Goal: Use online tool/utility: Utilize a website feature to perform a specific function

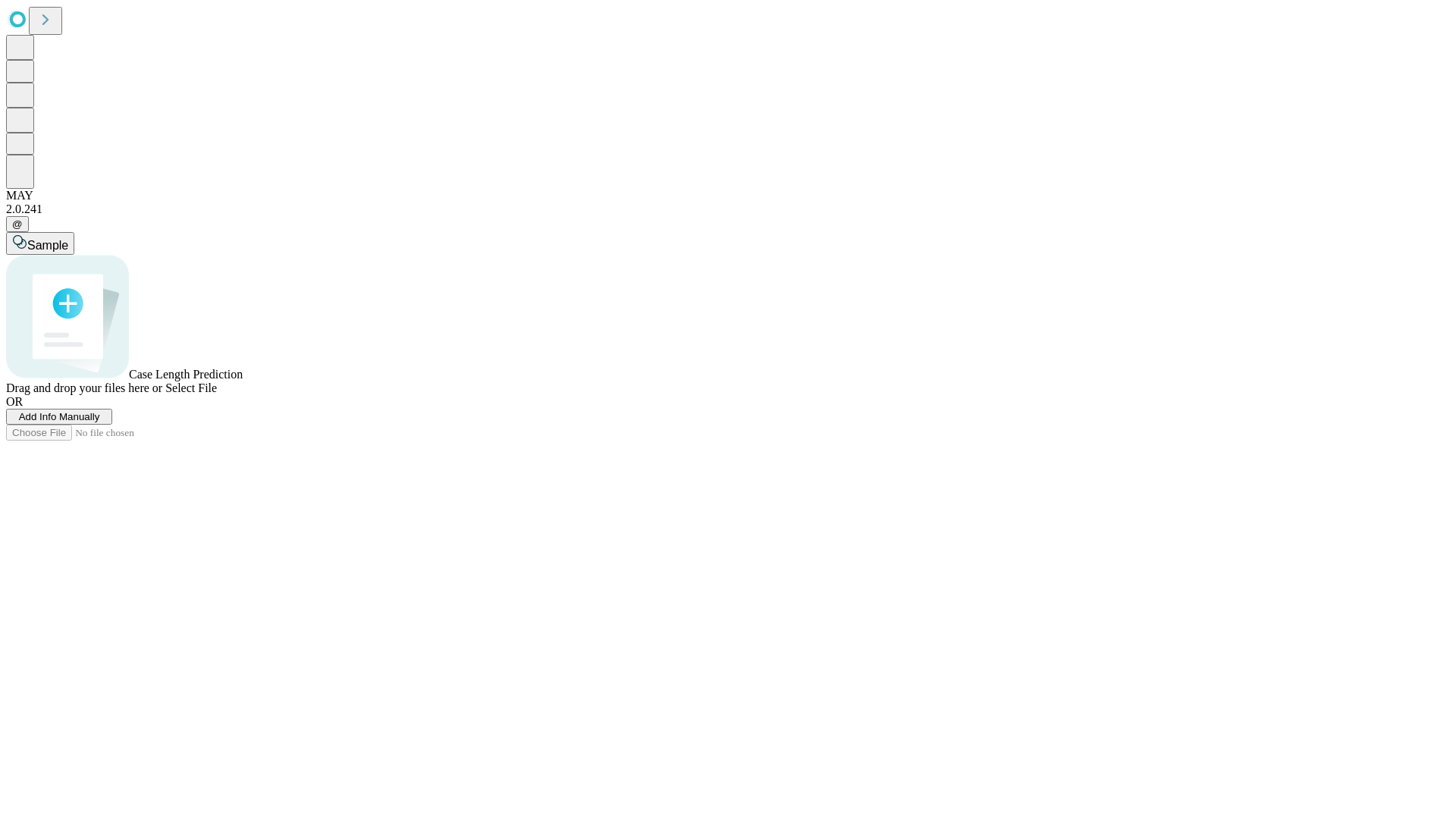
click at [100, 422] on span "Add Info Manually" at bounding box center [59, 415] width 81 height 11
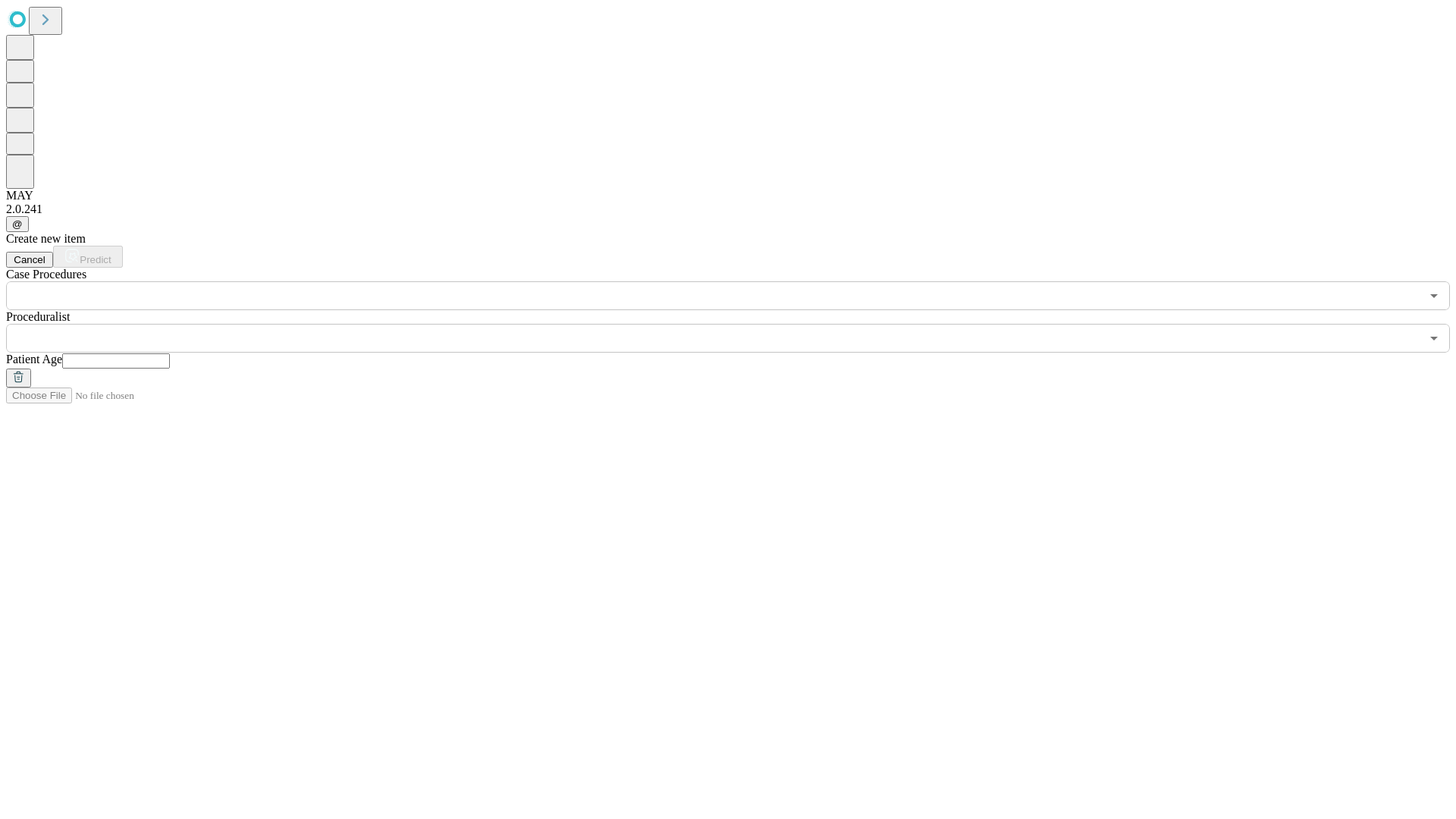
click at [170, 353] on input "text" at bounding box center [116, 360] width 108 height 15
type input "**"
click at [739, 323] on input "text" at bounding box center [713, 337] width 1414 height 29
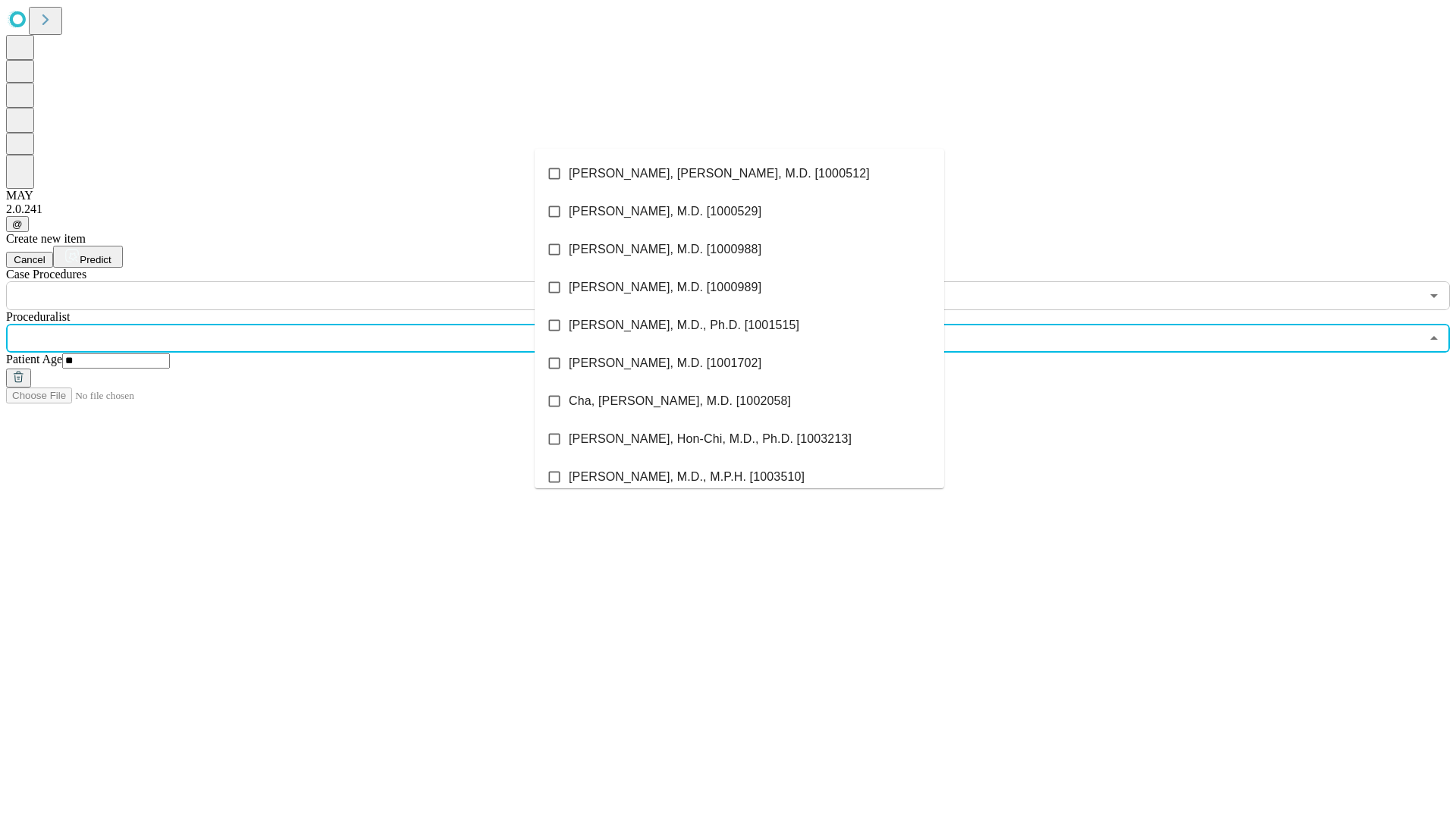
click at [739, 174] on li "[PERSON_NAME], [PERSON_NAME], M.D. [1000512]" at bounding box center [739, 173] width 410 height 38
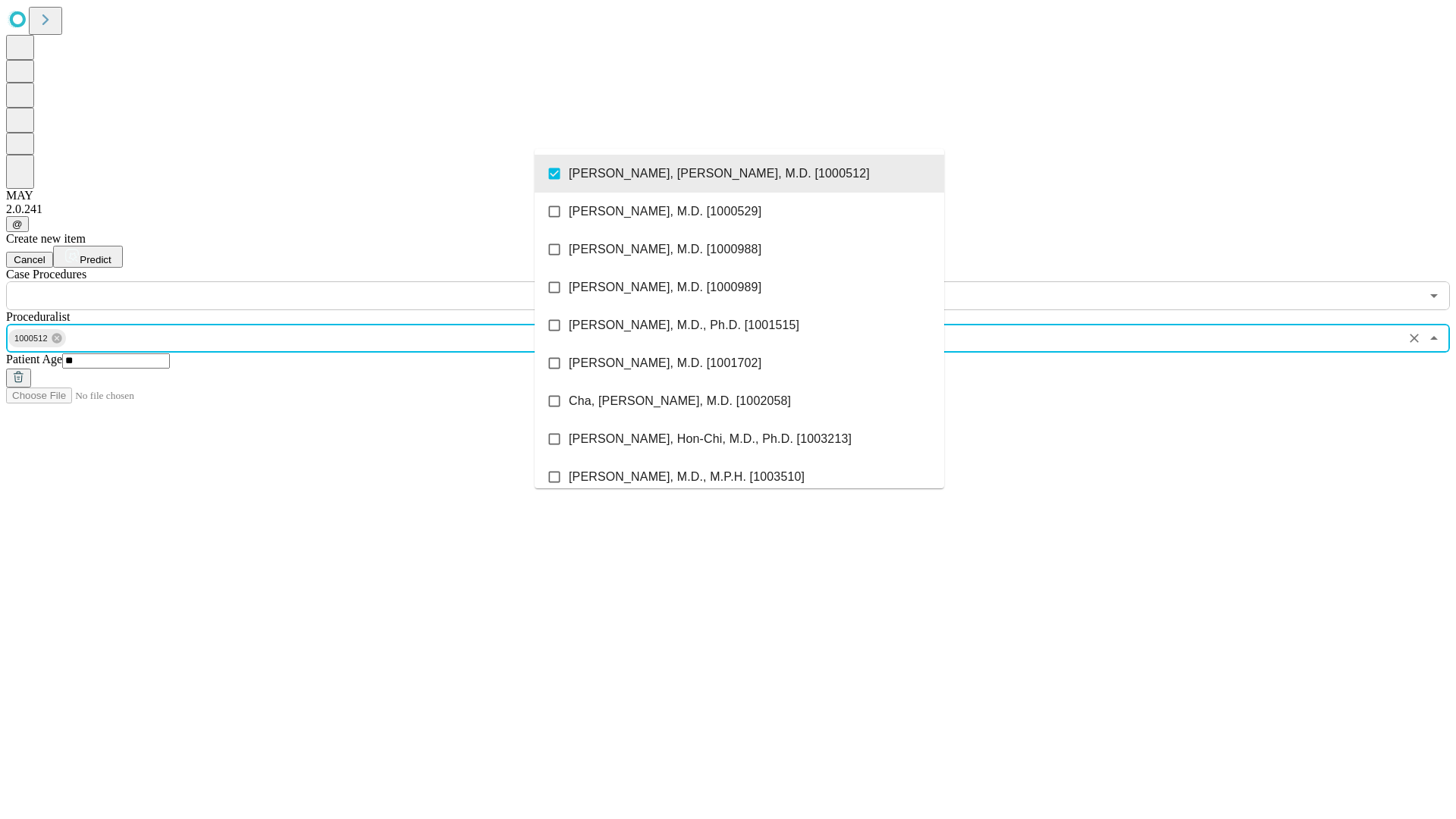
click at [318, 281] on input "text" at bounding box center [713, 295] width 1414 height 29
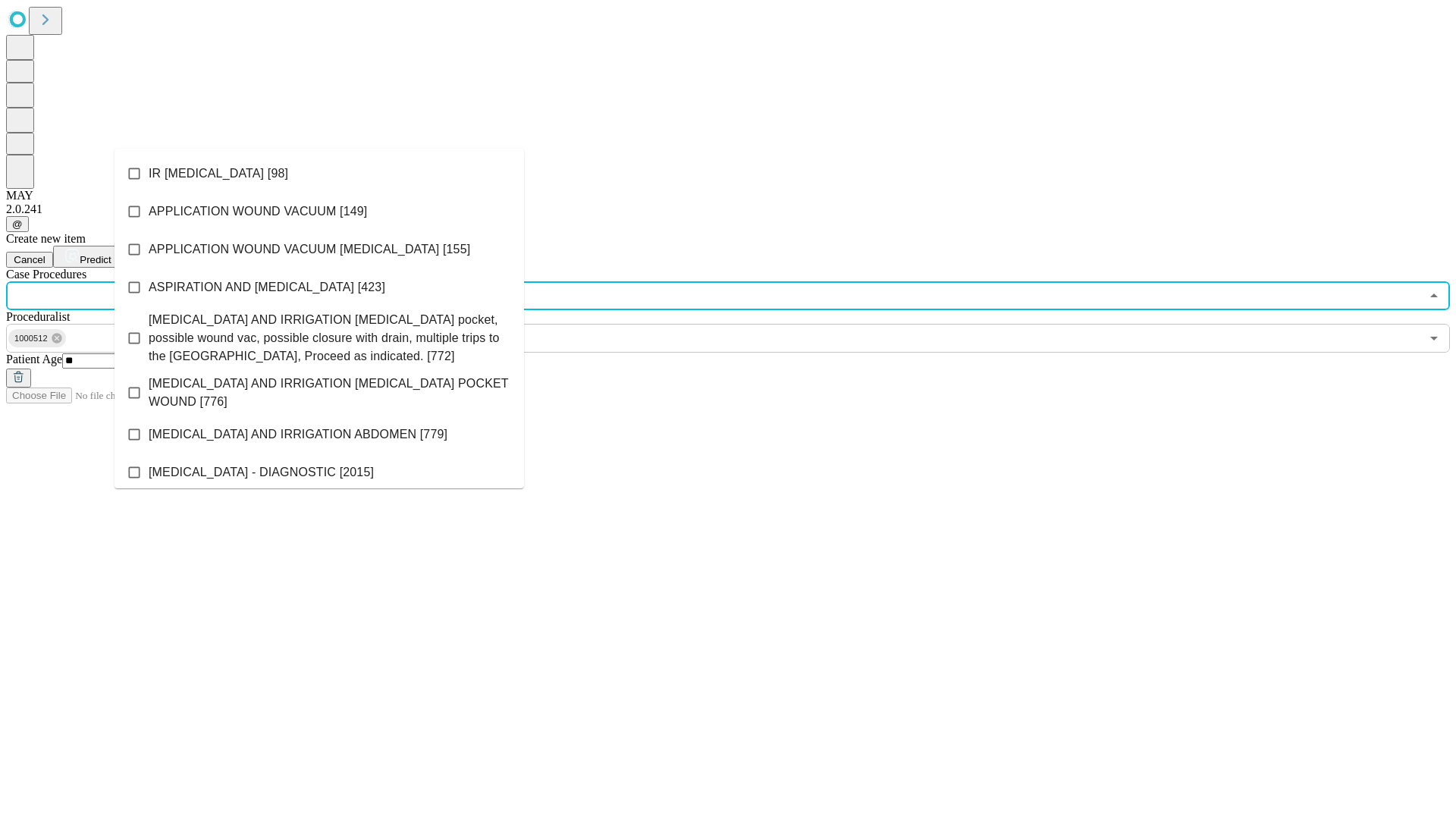
click at [319, 174] on li "IR [MEDICAL_DATA] [98]" at bounding box center [319, 173] width 410 height 38
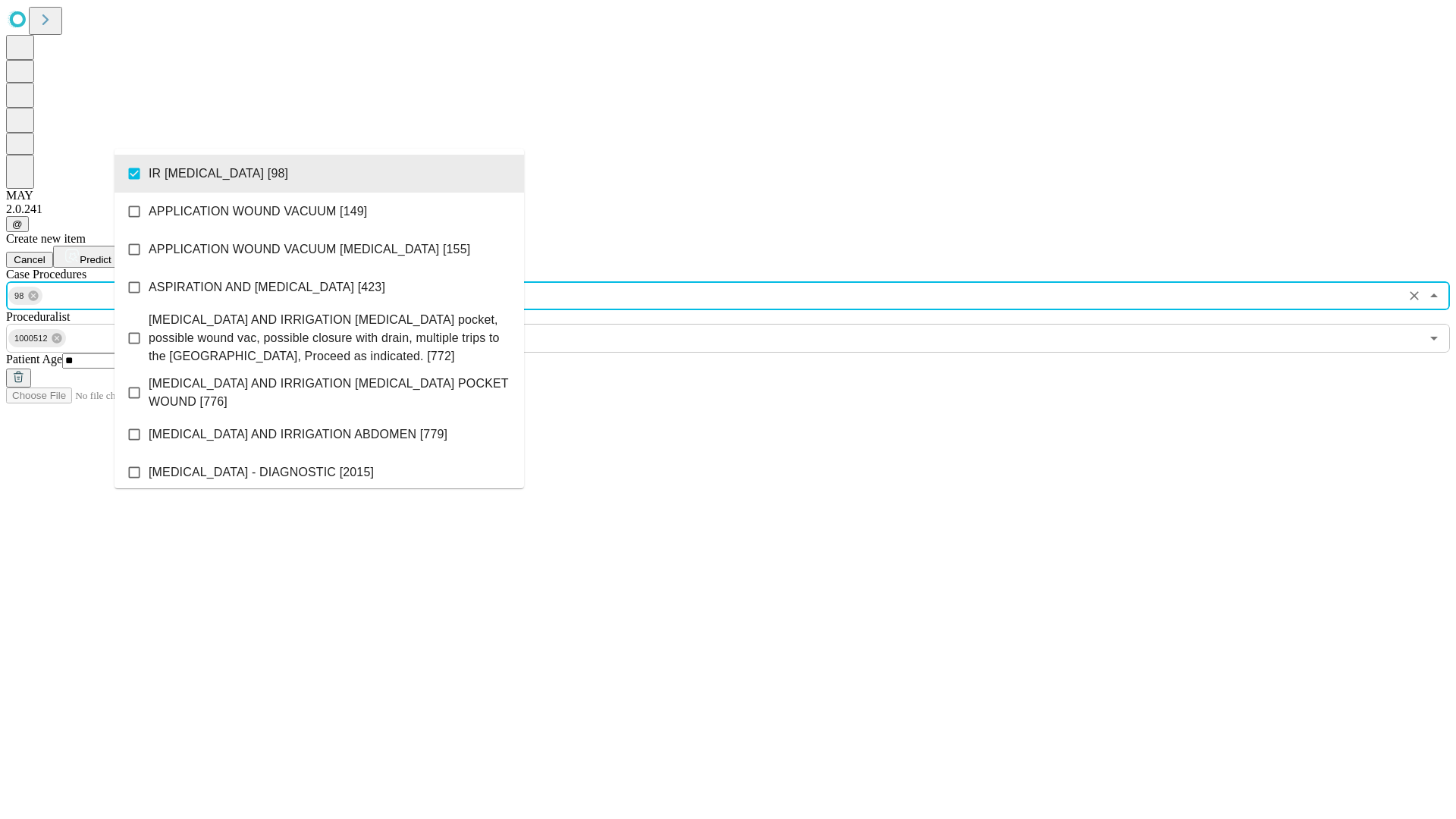
click at [111, 254] on span "Predict" at bounding box center [94, 259] width 31 height 11
